Goal: Task Accomplishment & Management: Manage account settings

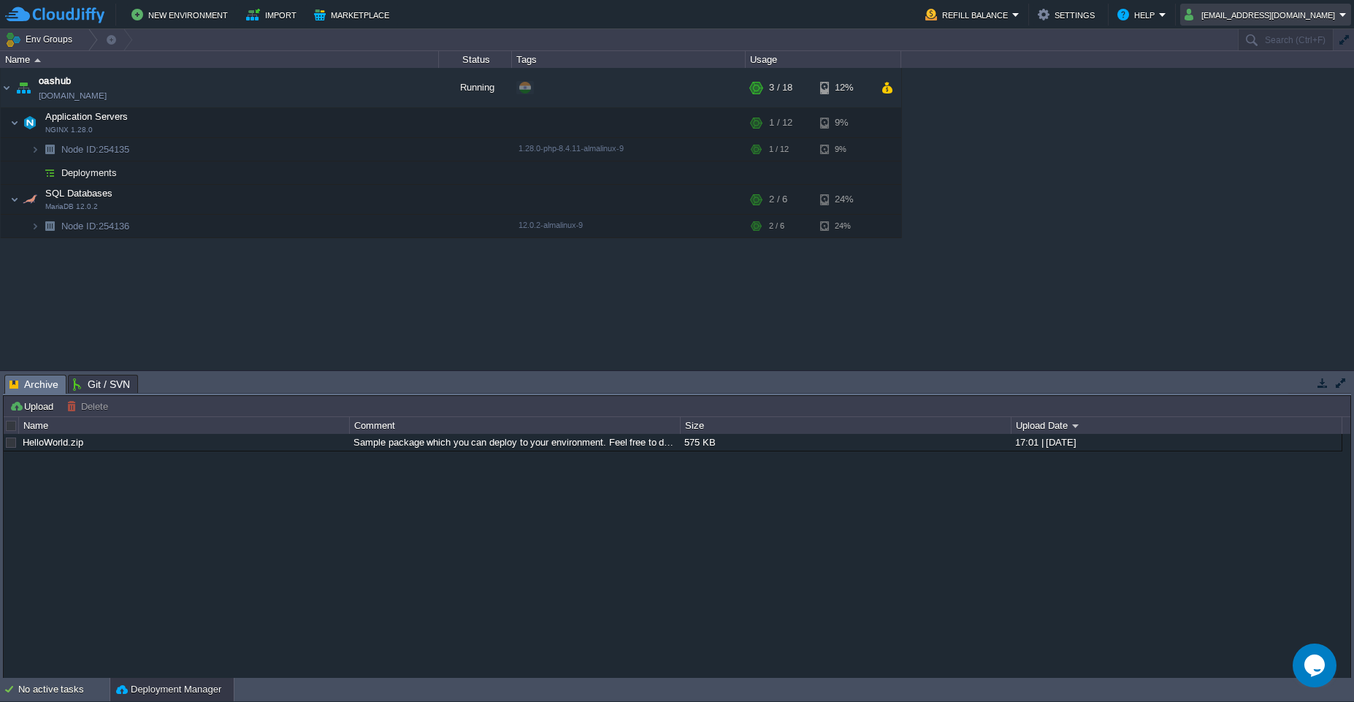
click at [1340, 18] on em "OASHUB19@GMAIL.COM" at bounding box center [1265, 15] width 162 height 18
click at [1256, 75] on span "Sign out" at bounding box center [1255, 77] width 35 height 11
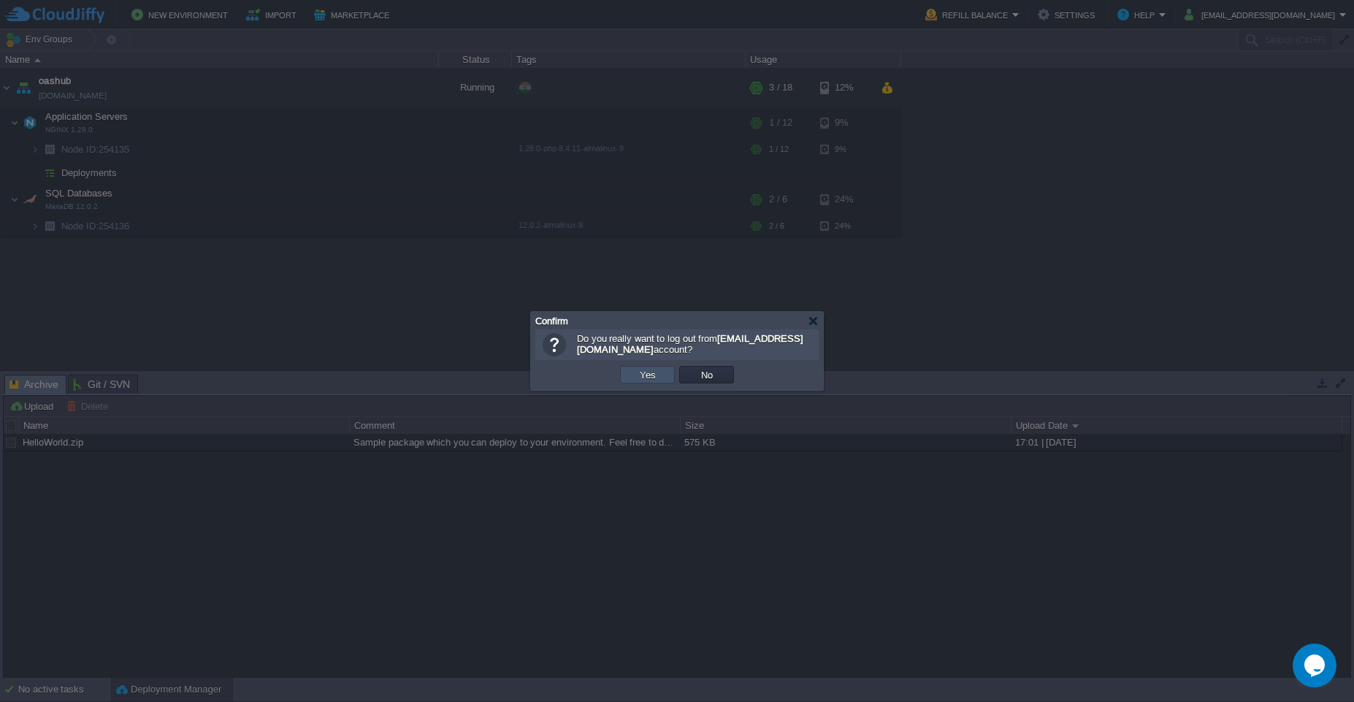
click at [651, 380] on button "Yes" at bounding box center [647, 374] width 25 height 13
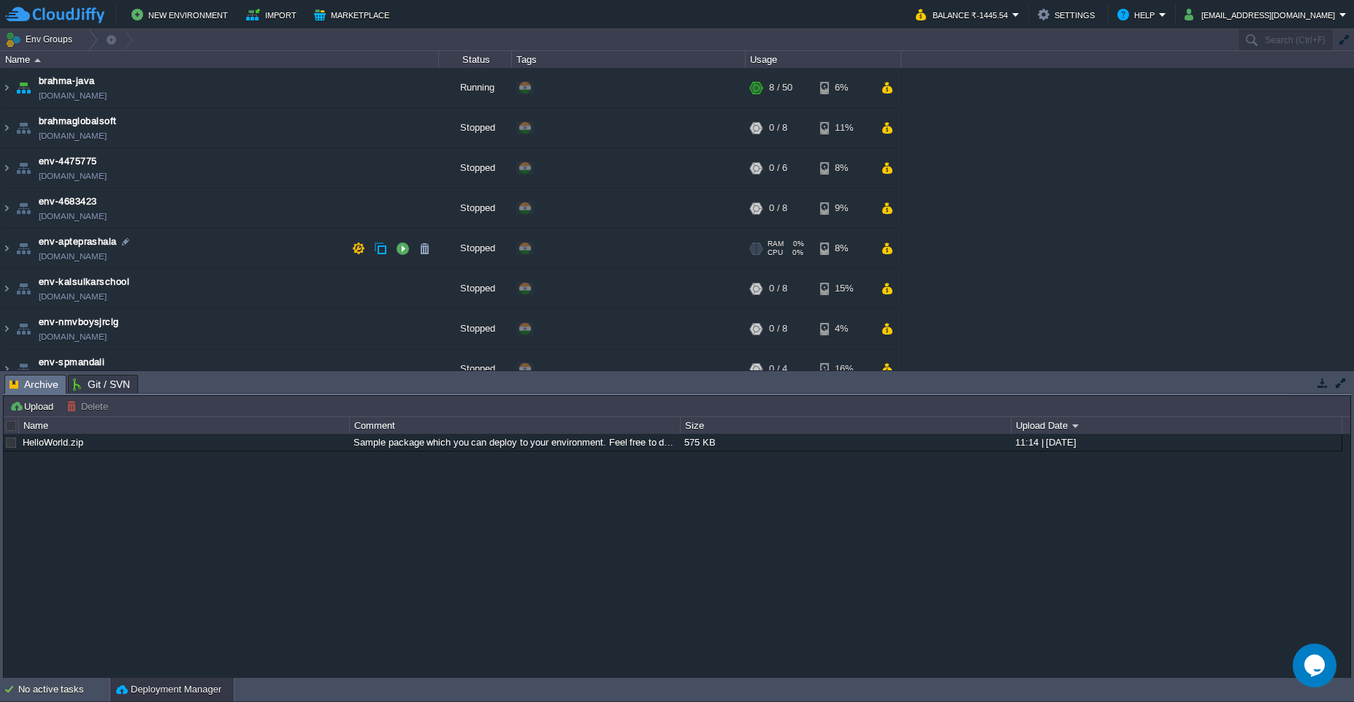
scroll to position [19, 0]
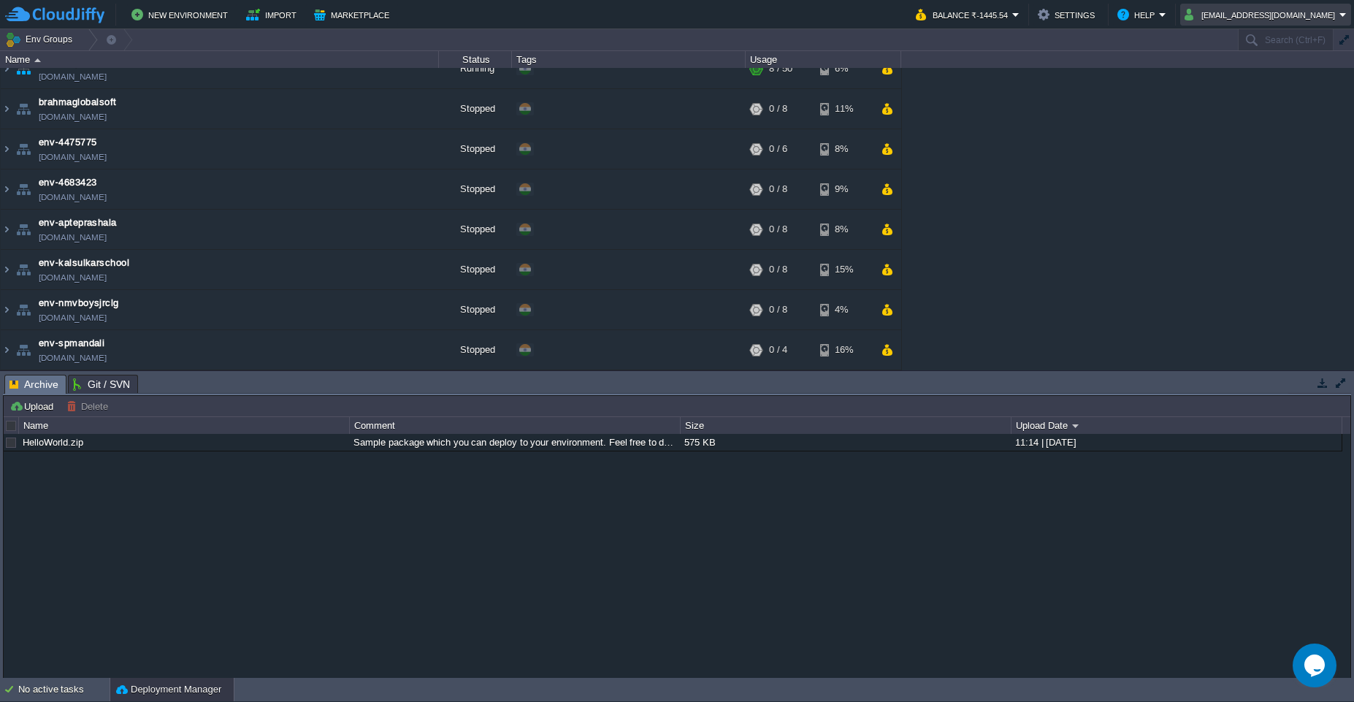
click at [1339, 19] on em "brahma.global2018@gmail.com" at bounding box center [1265, 15] width 162 height 18
click at [1218, 80] on span "Sign out" at bounding box center [1211, 77] width 35 height 11
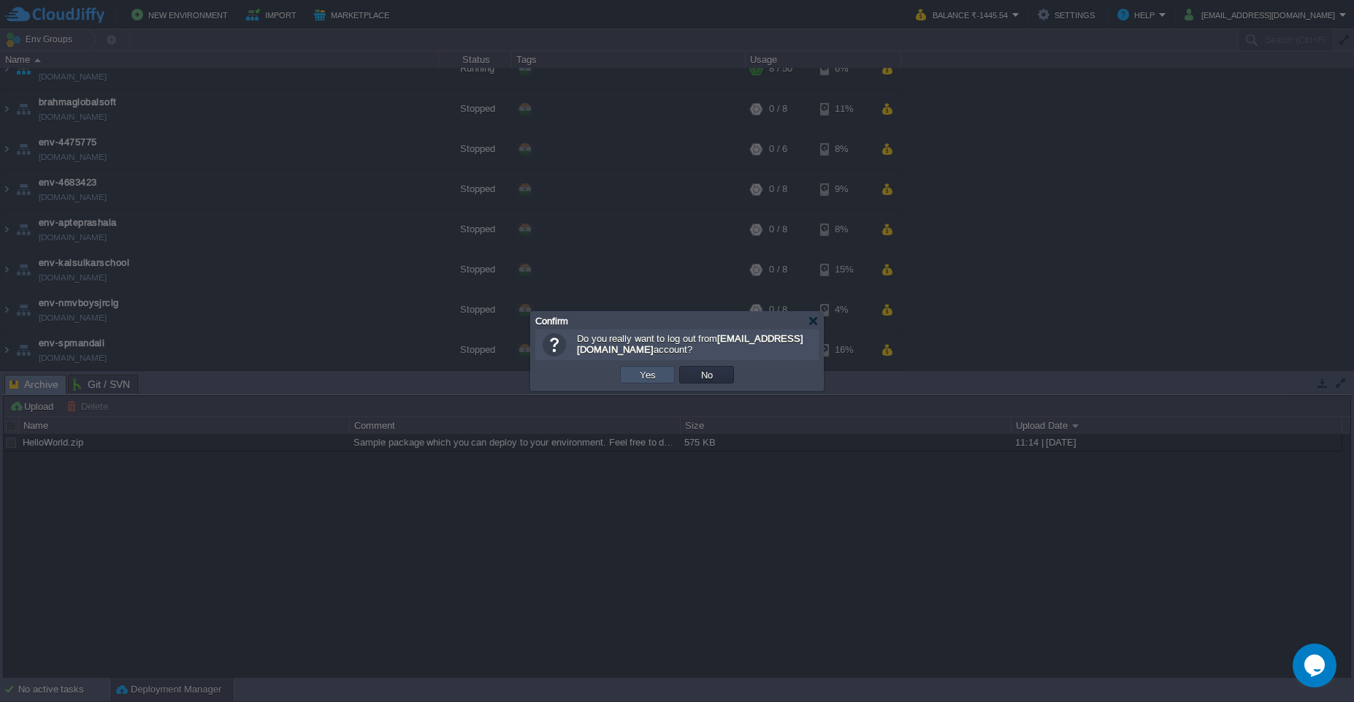
click at [647, 379] on button "Yes" at bounding box center [647, 374] width 25 height 13
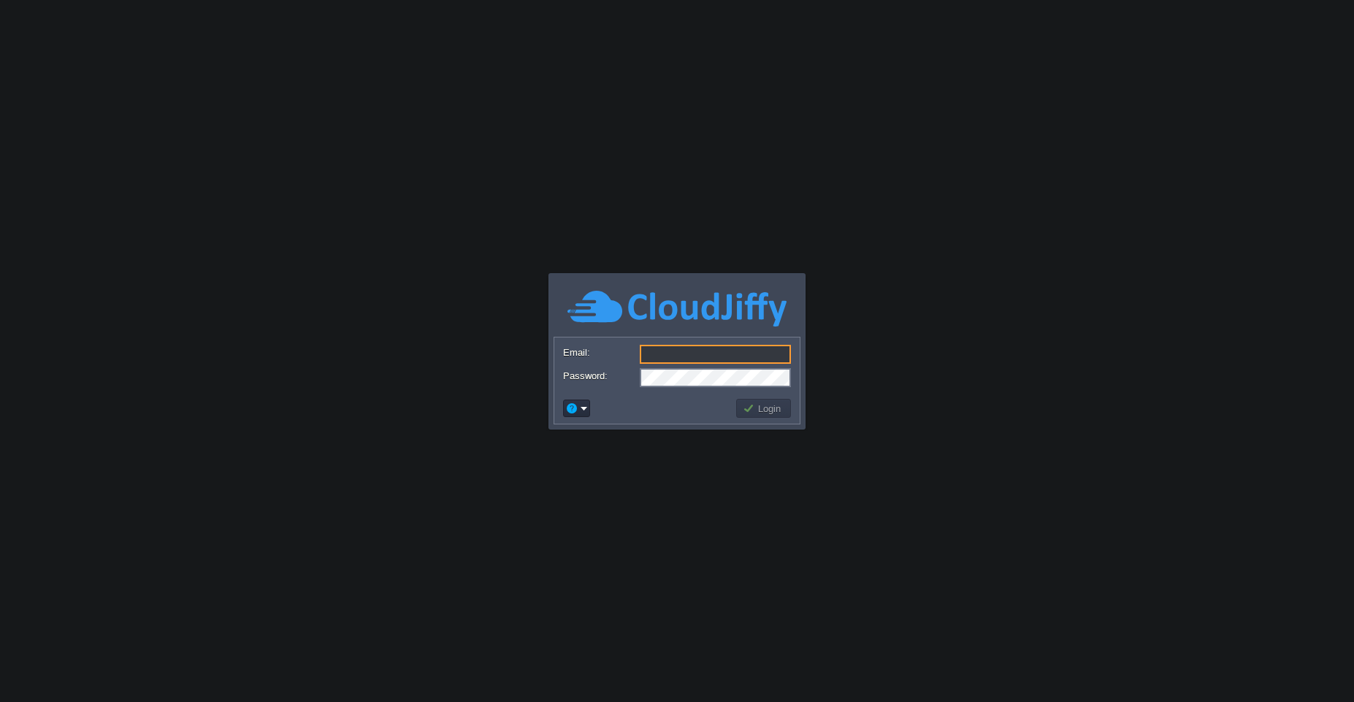
type input "[EMAIL_ADDRESS][PERSON_NAME][DOMAIN_NAME]"
click at [596, 62] on body "Application Platform v.8.10.2 Email: [EMAIL_ADDRESS][PERSON_NAME][DOMAIN_NAME] …" at bounding box center [677, 351] width 1354 height 702
